Goal: Use online tool/utility: Utilize a website feature to perform a specific function

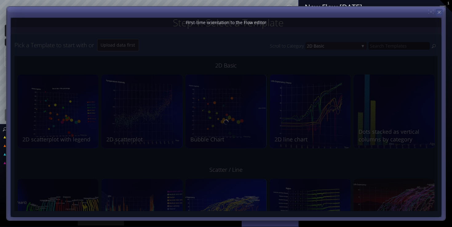
click at [438, 13] on icon at bounding box center [438, 12] width 5 height 5
type input "Magic help"
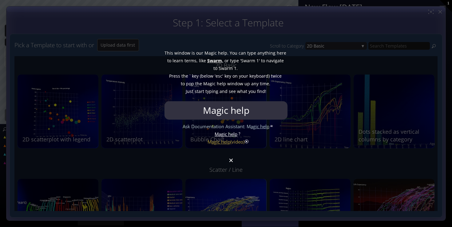
drag, startPoint x: 231, startPoint y: 163, endPoint x: 238, endPoint y: 176, distance: 14.6
click at [231, 163] on div at bounding box center [226, 113] width 452 height 227
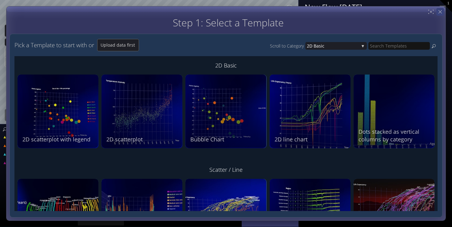
click at [442, 11] on div "Step 1: Select a Template Step 2: Review sample data used by this Template Pick…" at bounding box center [225, 113] width 439 height 215
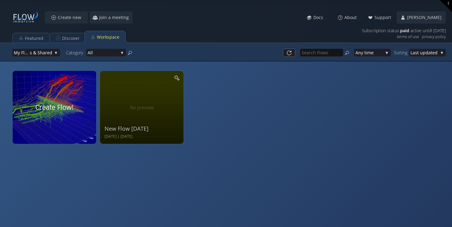
click at [60, 116] on video at bounding box center [54, 107] width 88 height 77
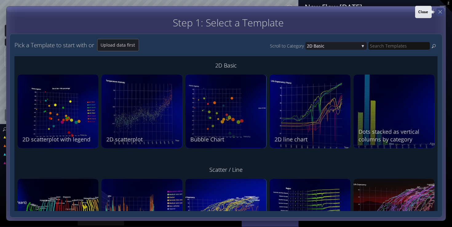
click at [440, 10] on icon at bounding box center [440, 12] width 6 height 6
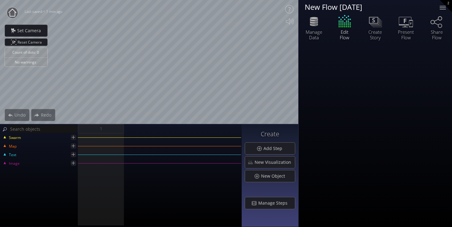
click at [11, 17] on circle at bounding box center [12, 12] width 11 height 11
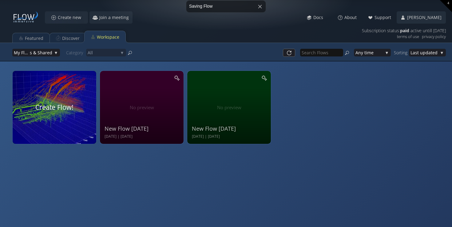
click at [67, 111] on div at bounding box center [54, 107] width 88 height 77
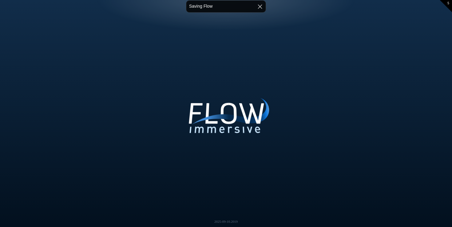
click at [260, 5] on div at bounding box center [259, 6] width 15 height 15
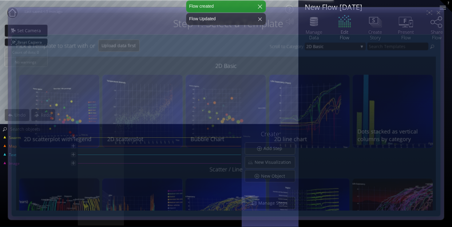
click at [260, 7] on div at bounding box center [259, 6] width 15 height 15
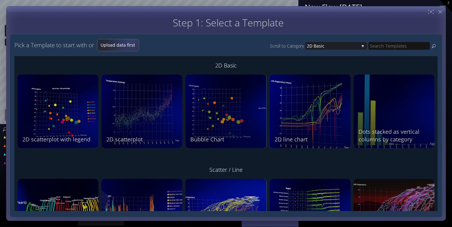
click at [131, 43] on span "Upload data first" at bounding box center [117, 45] width 41 height 6
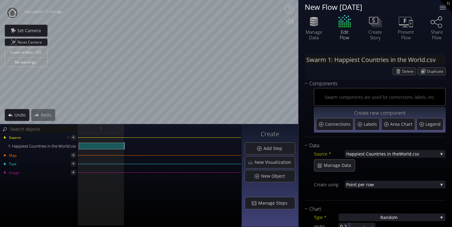
click at [138, 160] on div "Map" at bounding box center [121, 158] width 240 height 4
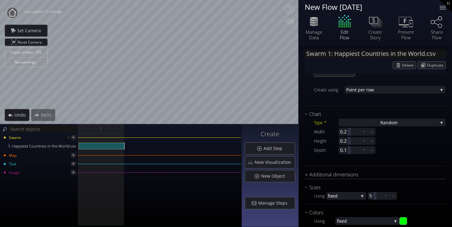
scroll to position [95, 0]
click at [323, 121] on div "Type *" at bounding box center [326, 123] width 25 height 8
click at [391, 122] on span "ndom" at bounding box center [391, 123] width 12 height 8
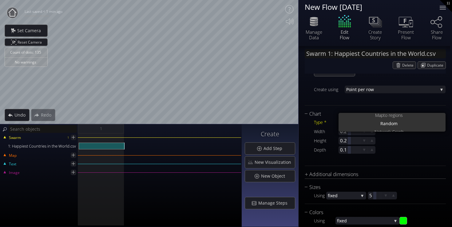
scroll to position [0, 0]
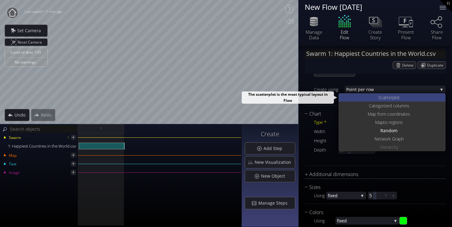
click at [405, 98] on div "S catterplot" at bounding box center [392, 97] width 105 height 8
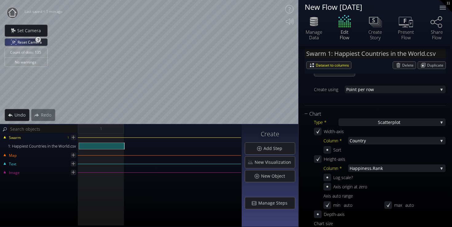
click at [14, 44] on div "Reset Camera" at bounding box center [26, 42] width 42 height 7
click at [410, 163] on div "Height-axis Column * [PERSON_NAME].Rank Year [PERSON_NAME].Rank Coun try [PERSO…" at bounding box center [380, 182] width 132 height 55
click at [411, 167] on span "iness.Rank" at bounding box center [398, 169] width 77 height 8
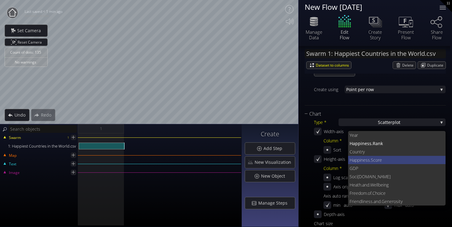
click at [402, 160] on span "ness.Score" at bounding box center [400, 160] width 80 height 8
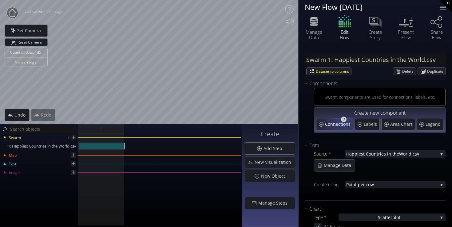
click at [340, 124] on span "Connections" at bounding box center [338, 124] width 27 height 6
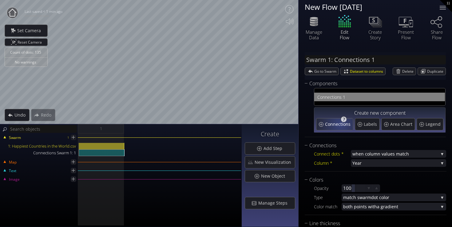
click at [340, 124] on span "Connections" at bounding box center [338, 124] width 27 height 6
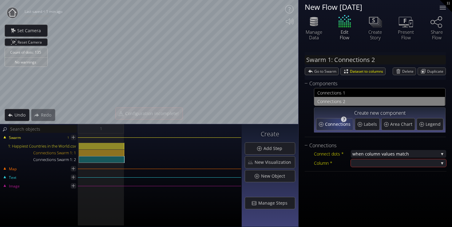
click at [340, 123] on span "Connections" at bounding box center [338, 124] width 27 height 6
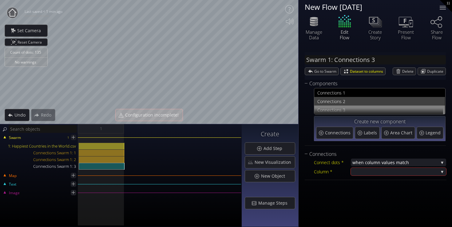
click at [325, 100] on span "nections 2" at bounding box center [383, 102] width 117 height 8
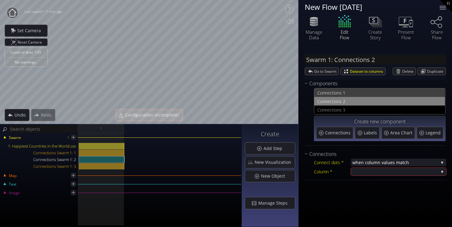
click at [326, 94] on span "nections 1" at bounding box center [383, 93] width 117 height 8
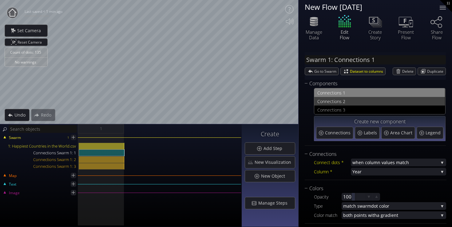
click at [324, 101] on span "Con" at bounding box center [321, 102] width 8 height 8
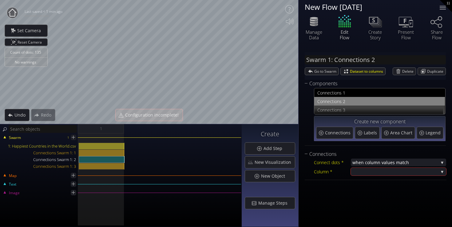
click at [323, 106] on div "Con nections 3" at bounding box center [379, 110] width 124 height 9
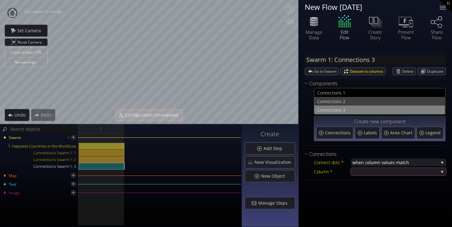
click at [323, 105] on span "Con" at bounding box center [321, 102] width 8 height 8
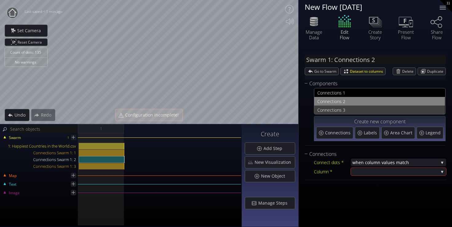
click at [325, 108] on span "nections 3" at bounding box center [383, 110] width 117 height 8
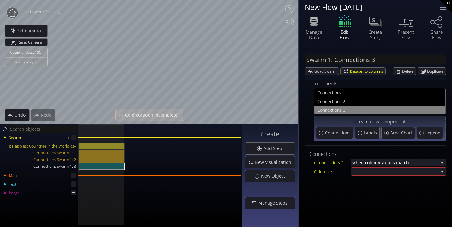
click at [308, 114] on div "Con nections 1 Con nections 2 Con nections 3 Create new component Connections L…" at bounding box center [375, 115] width 141 height 55
click at [319, 86] on div "Components" at bounding box center [371, 84] width 133 height 8
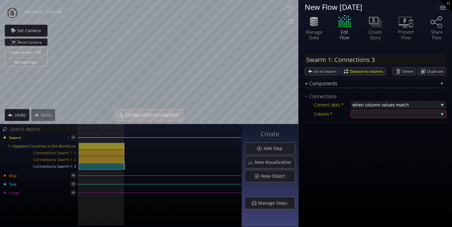
click at [416, 84] on div "Components" at bounding box center [371, 84] width 133 height 8
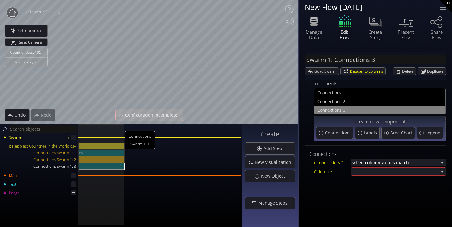
click at [115, 151] on div "Connections Swarm 1: 1" at bounding box center [102, 153] width 46 height 7
type input "Swarm 1: Connections 1"
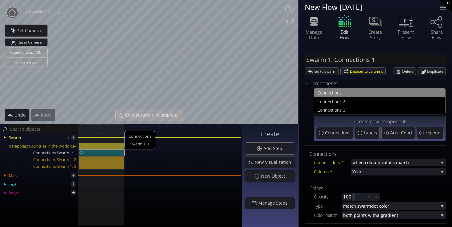
click at [115, 151] on div "Connections Swarm 1: 1" at bounding box center [102, 153] width 46 height 7
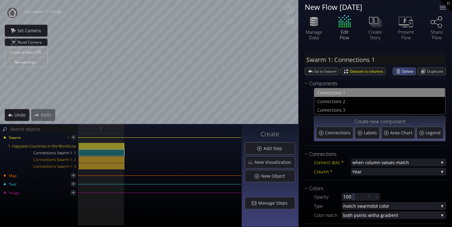
click at [406, 72] on span "Delete" at bounding box center [409, 71] width 14 height 7
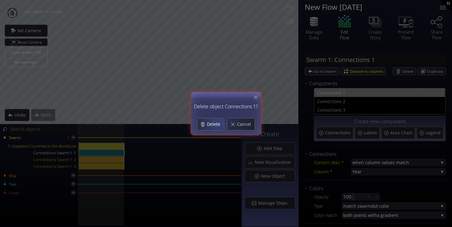
click at [217, 124] on span "Delete" at bounding box center [214, 124] width 17 height 6
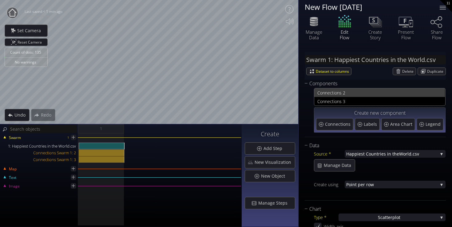
click at [355, 94] on span "nections 2" at bounding box center [383, 93] width 117 height 8
type input "Swarm 1: Connections 2"
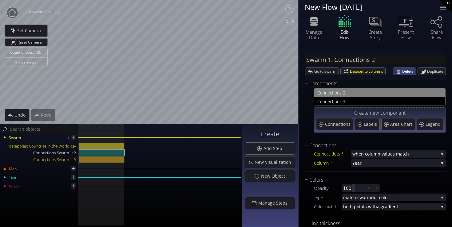
click at [405, 73] on span "Delete" at bounding box center [409, 71] width 14 height 7
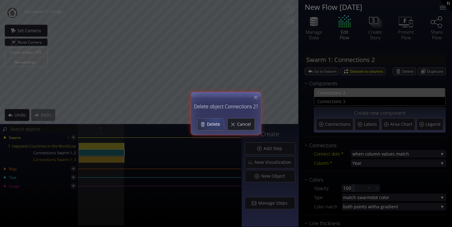
click at [212, 123] on span "Delete" at bounding box center [214, 124] width 17 height 6
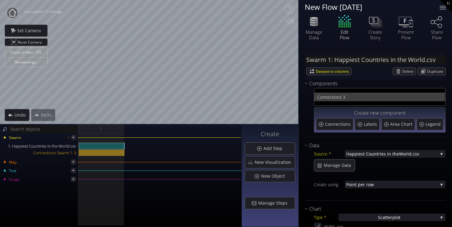
click at [342, 96] on span "nections 3" at bounding box center [383, 97] width 117 height 8
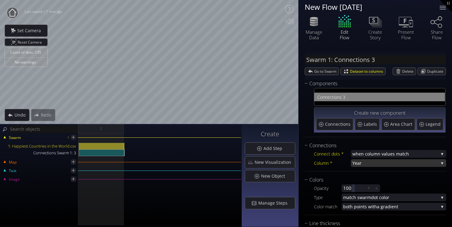
click at [360, 162] on span "Year" at bounding box center [395, 163] width 86 height 8
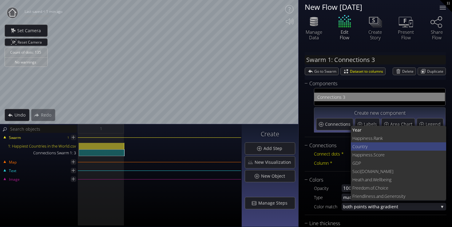
click at [360, 146] on span "Coun" at bounding box center [357, 147] width 10 height 8
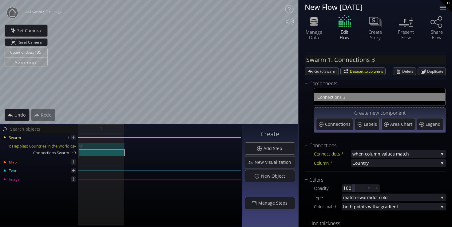
click at [98, 146] on div "1: Happiest Countries in the World.csv" at bounding box center [102, 146] width 46 height 7
type input "Swarm 1: Happiest Countries in the World.csv"
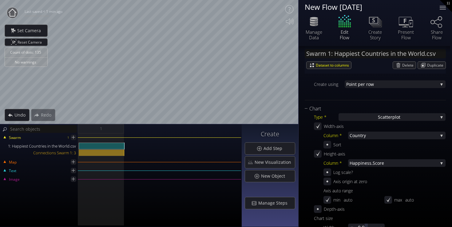
scroll to position [122, 0]
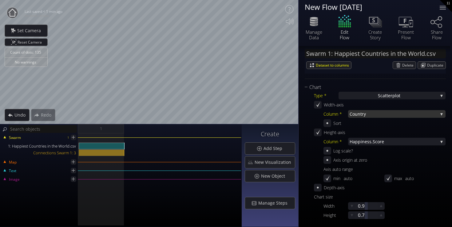
click at [376, 114] on span "try" at bounding box center [398, 114] width 77 height 8
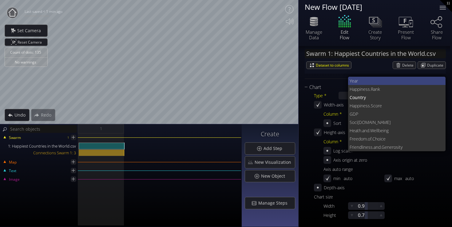
click at [357, 83] on span "Year" at bounding box center [394, 81] width 91 height 8
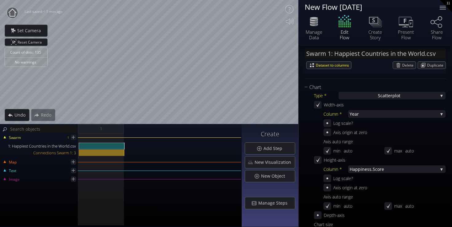
click at [374, 124] on div "Log scale?" at bounding box center [384, 124] width 122 height 8
click at [33, 42] on span "Reset Camera" at bounding box center [31, 42] width 26 height 7
